Goal: Task Accomplishment & Management: Manage account settings

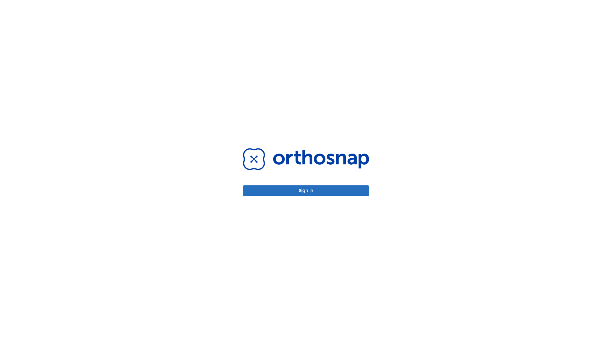
click at [306, 191] on button "Sign in" at bounding box center [306, 191] width 126 height 11
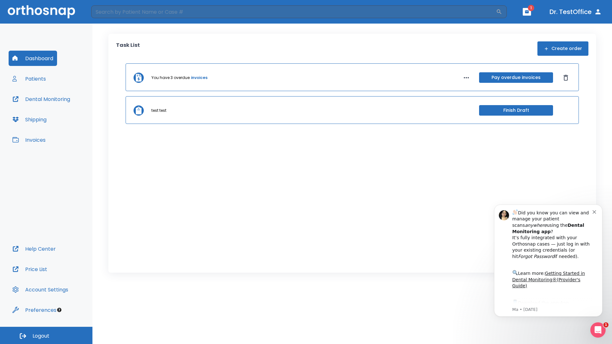
click at [46, 336] on span "Logout" at bounding box center [41, 336] width 17 height 7
